Goal: Task Accomplishment & Management: Manage account settings

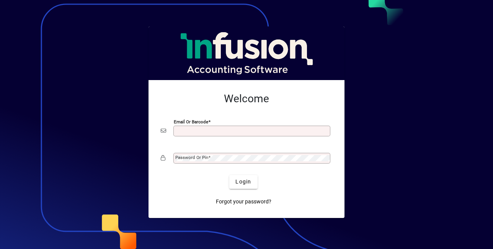
click at [260, 130] on input "Email or Barcode" at bounding box center [252, 131] width 154 height 6
click at [239, 136] on div "Email or Barcode" at bounding box center [251, 130] width 157 height 11
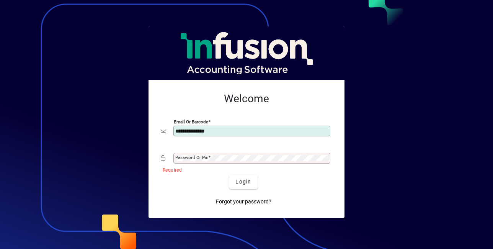
type input "**********"
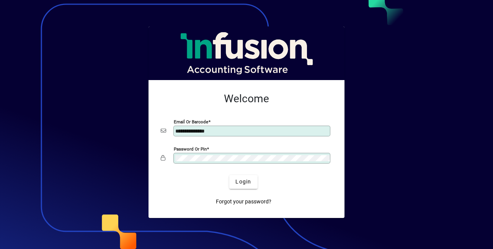
click at [330, 192] on mat-card-actions "Login Forgot your password?" at bounding box center [242, 192] width 177 height 40
click at [244, 177] on span "Login" at bounding box center [243, 181] width 16 height 8
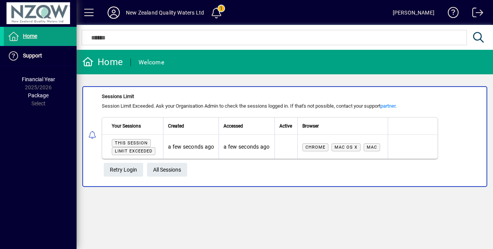
click at [215, 11] on span at bounding box center [216, 12] width 18 height 18
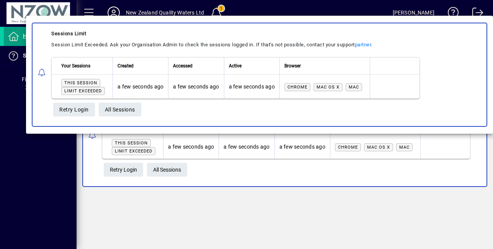
click at [215, 11] on div at bounding box center [246, 124] width 493 height 249
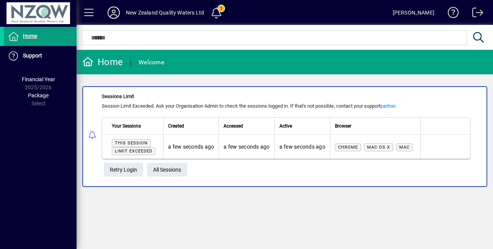
click at [112, 63] on div "Home" at bounding box center [102, 62] width 41 height 12
click at [35, 38] on span "Home" at bounding box center [30, 36] width 14 height 6
click at [131, 171] on span "Retry Login" at bounding box center [123, 169] width 27 height 13
click at [136, 141] on span "This session" at bounding box center [131, 142] width 33 height 5
click at [214, 11] on span at bounding box center [216, 12] width 18 height 18
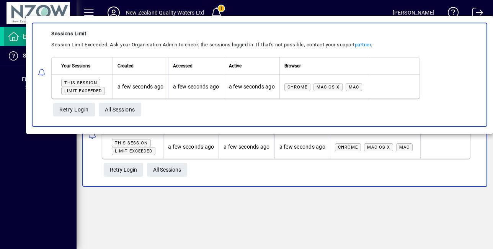
click at [214, 11] on div at bounding box center [246, 124] width 493 height 249
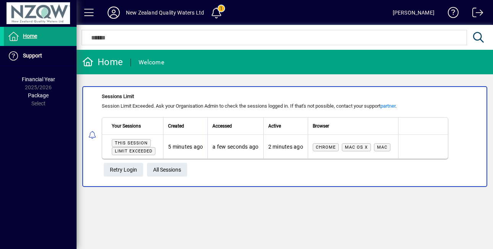
click at [469, 14] on span at bounding box center [474, 14] width 18 height 18
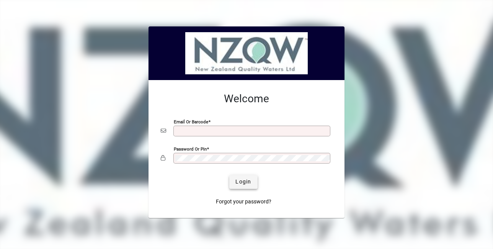
type input "**********"
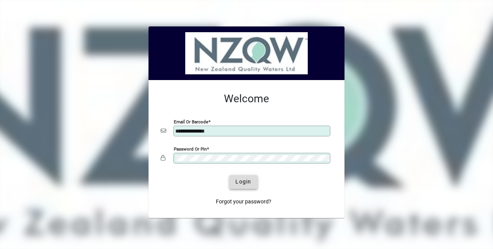
click at [244, 180] on span "Login" at bounding box center [243, 181] width 16 height 8
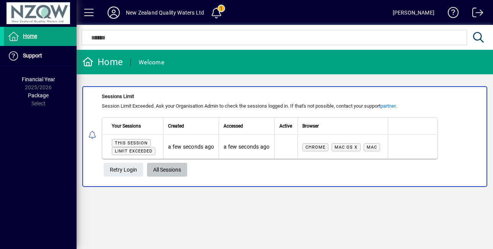
click at [162, 168] on span "All Sessions" at bounding box center [167, 169] width 28 height 13
